Goal: Task Accomplishment & Management: Manage account settings

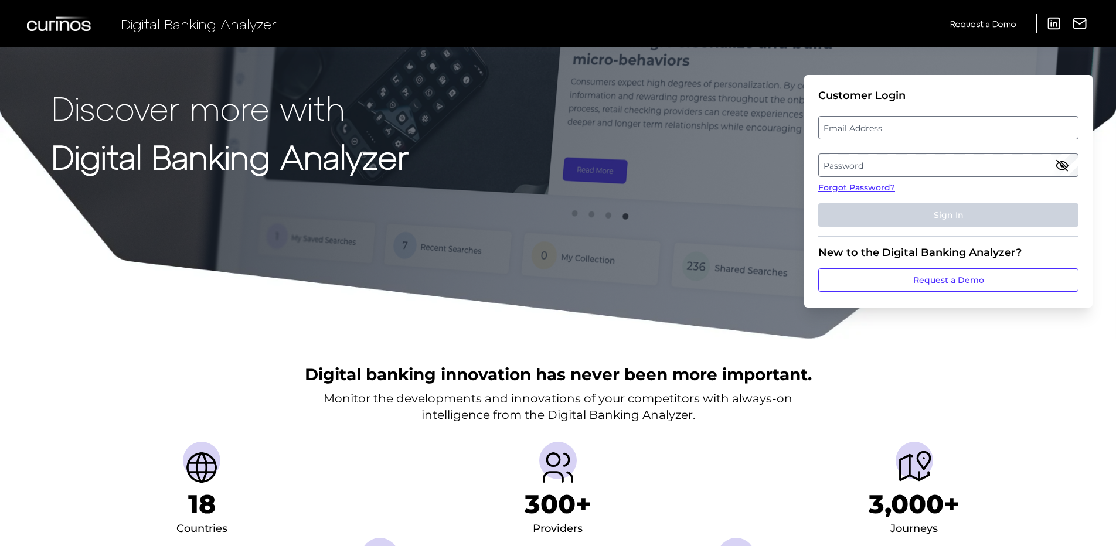
click at [872, 130] on label "Email Address" at bounding box center [948, 127] width 258 height 21
click at [872, 130] on input "email" at bounding box center [948, 127] width 260 height 23
type input "[PERSON_NAME][EMAIL_ADDRESS][PERSON_NAME][DOMAIN_NAME]"
click at [867, 188] on link "Forgot Password?" at bounding box center [948, 188] width 260 height 12
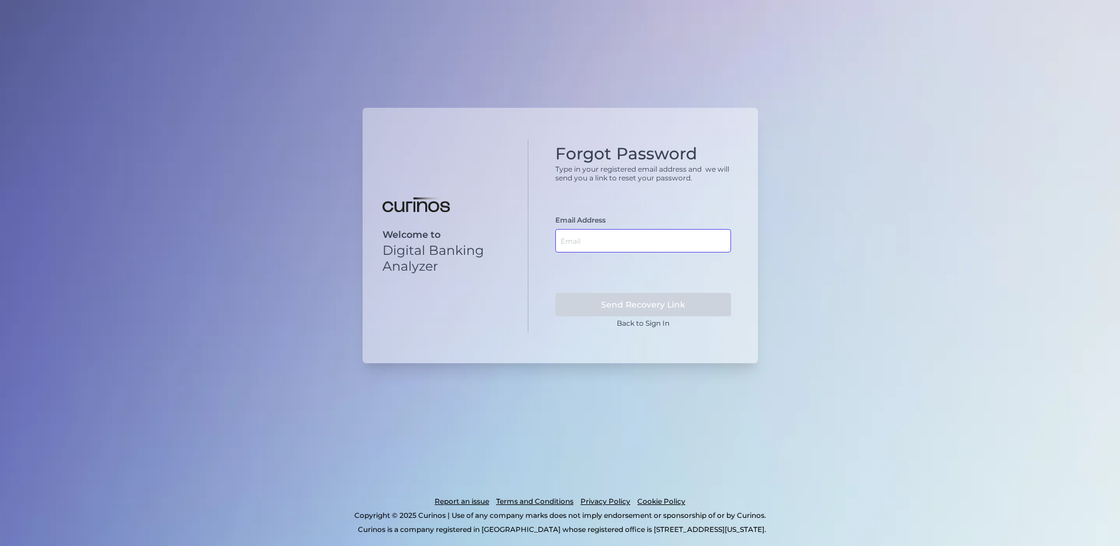
click at [667, 238] on input "text" at bounding box center [643, 240] width 176 height 23
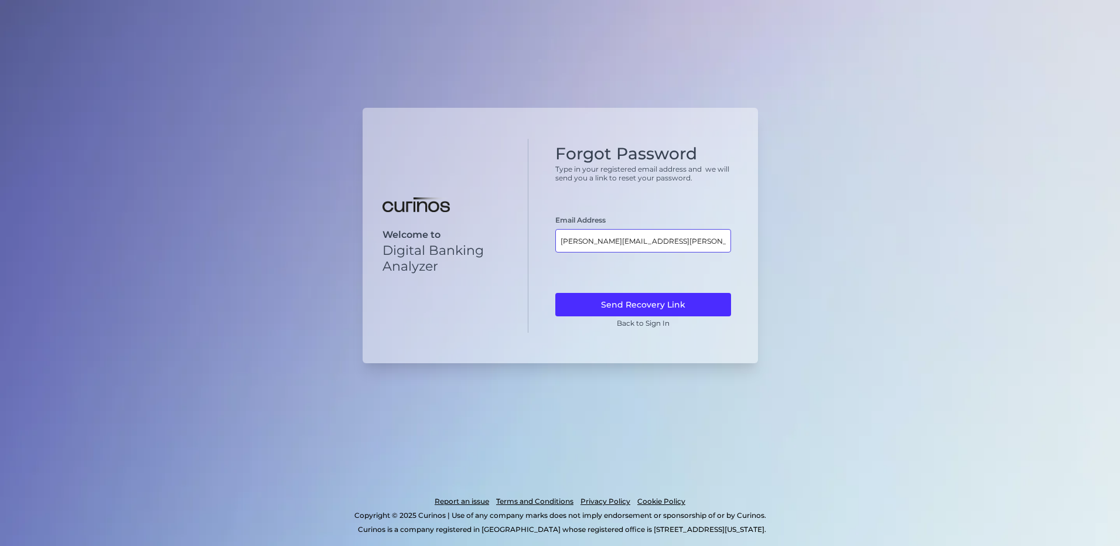
type input "[PERSON_NAME][EMAIL_ADDRESS][PERSON_NAME][DOMAIN_NAME]"
click at [633, 292] on form "Email Address [PERSON_NAME][EMAIL_ADDRESS][PERSON_NAME][DOMAIN_NAME] Send Recov…" at bounding box center [643, 266] width 176 height 101
click at [630, 303] on button "Send Recovery Link" at bounding box center [643, 304] width 176 height 23
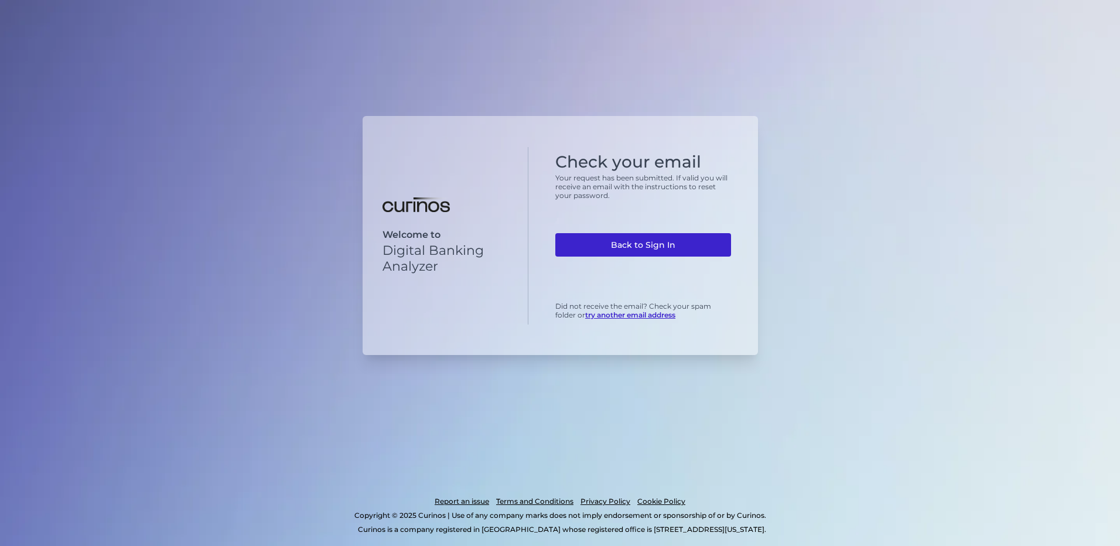
click at [615, 241] on link "Back to Sign In" at bounding box center [643, 244] width 176 height 23
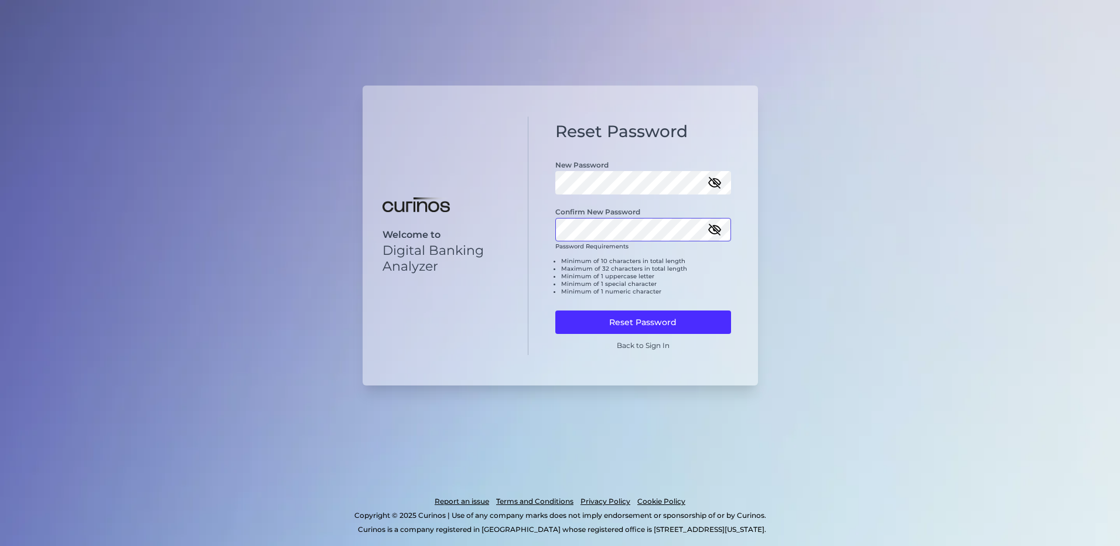
click at [555, 311] on button "Reset Password" at bounding box center [643, 322] width 176 height 23
